Goal: Task Accomplishment & Management: Manage account settings

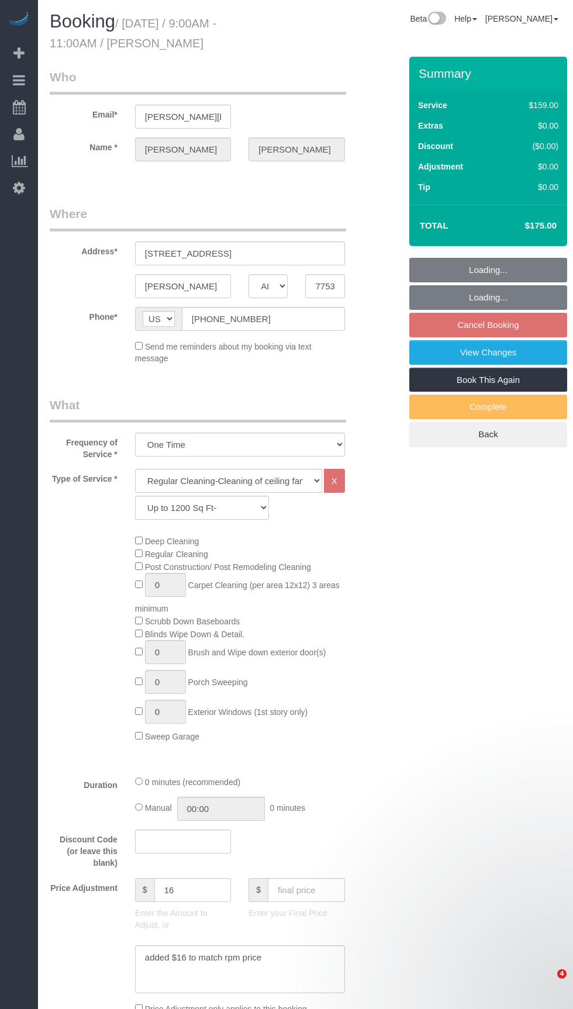
select select "[GEOGRAPHIC_DATA]"
select select "3"
select select "string:check"
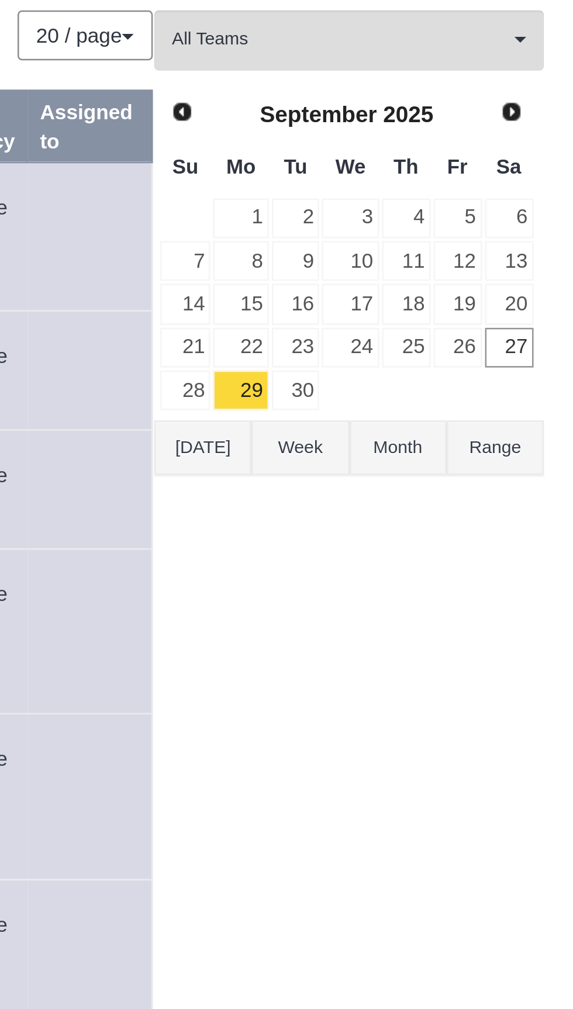
click at [425, 250] on button "Today" at bounding box center [425, 250] width 39 height 22
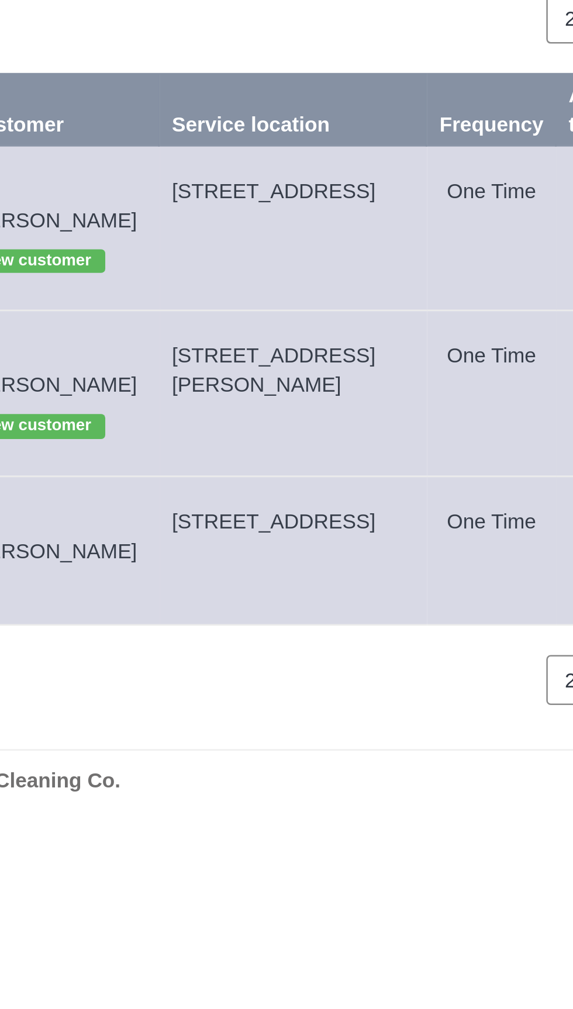
copy span "1320 W 25th Street, Unit F, Houston, TX 77008"
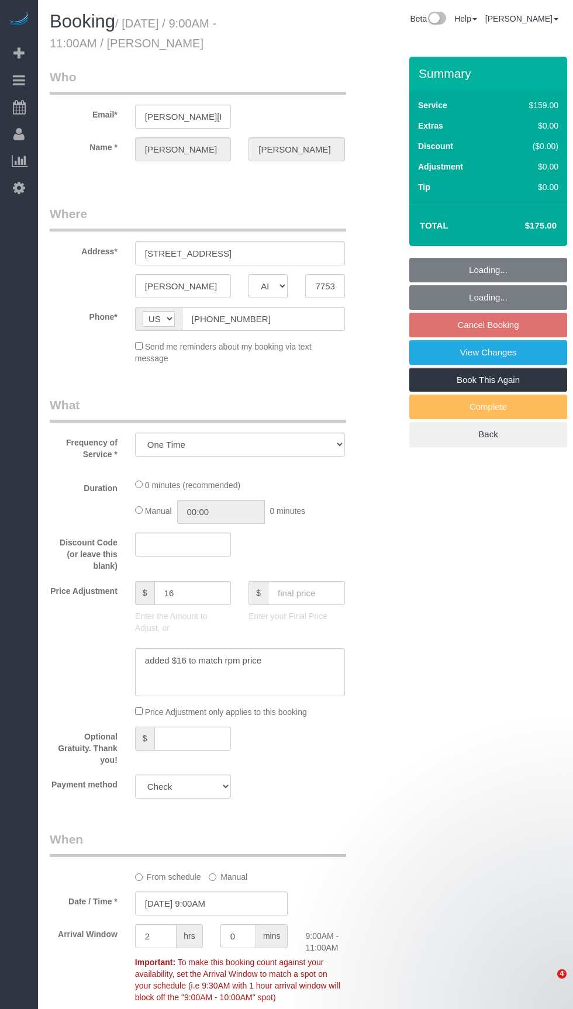
select select "[GEOGRAPHIC_DATA]"
select select "string:check"
select select "object:841"
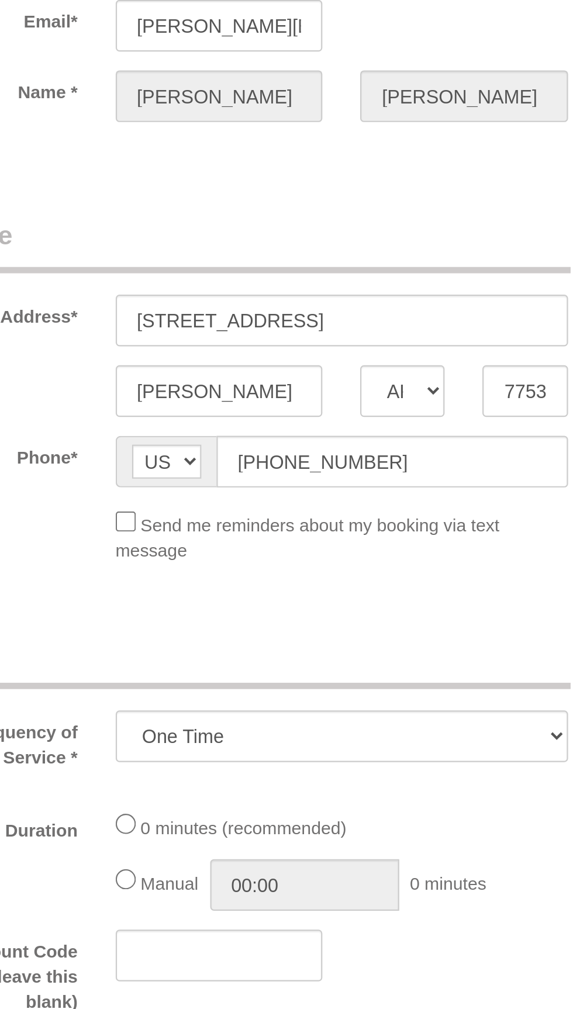
select select "3"
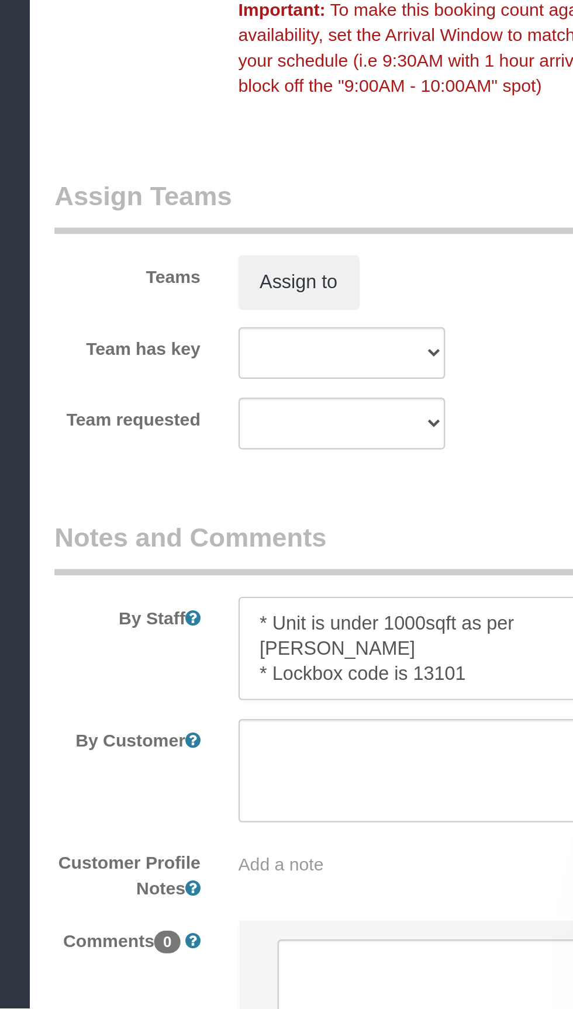
scroll to position [729, 0]
